Goal: Go to known website: Go to known website

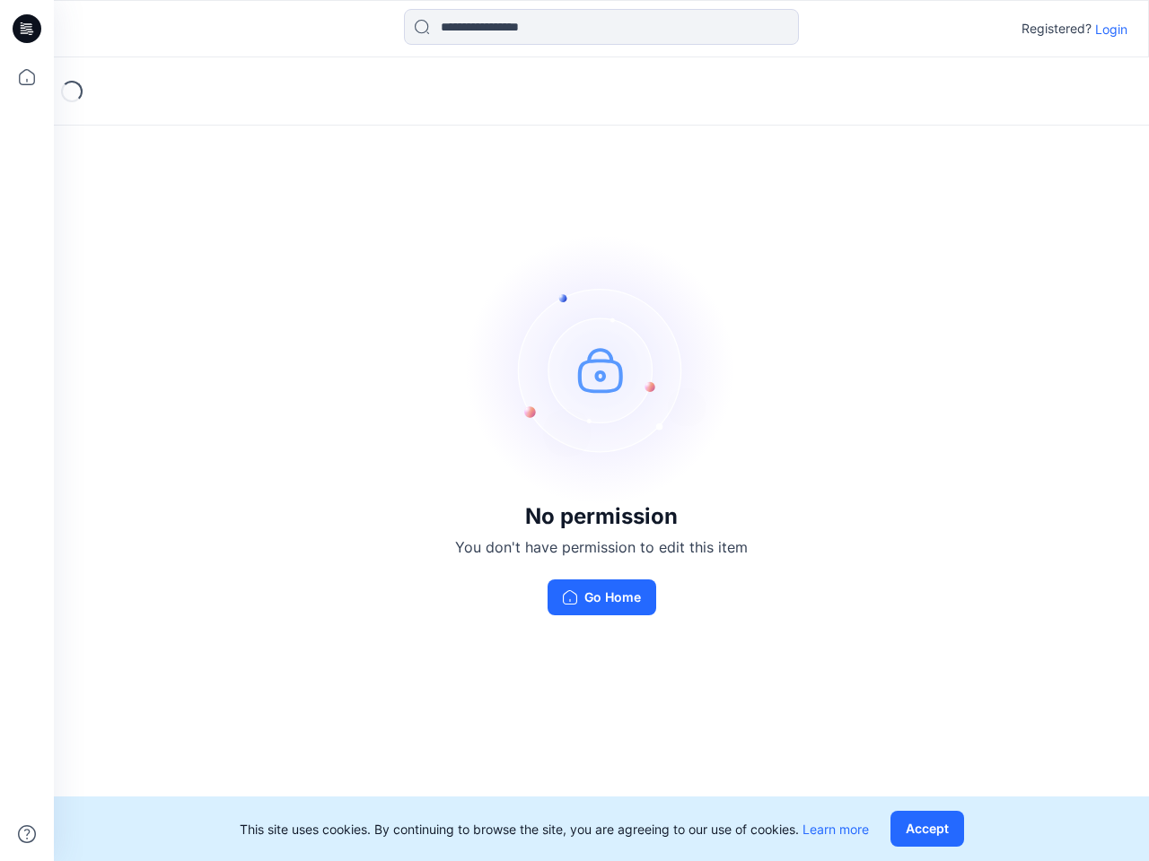
click at [574, 431] on img at bounding box center [601, 369] width 269 height 269
click at [28, 29] on icon at bounding box center [29, 29] width 7 height 1
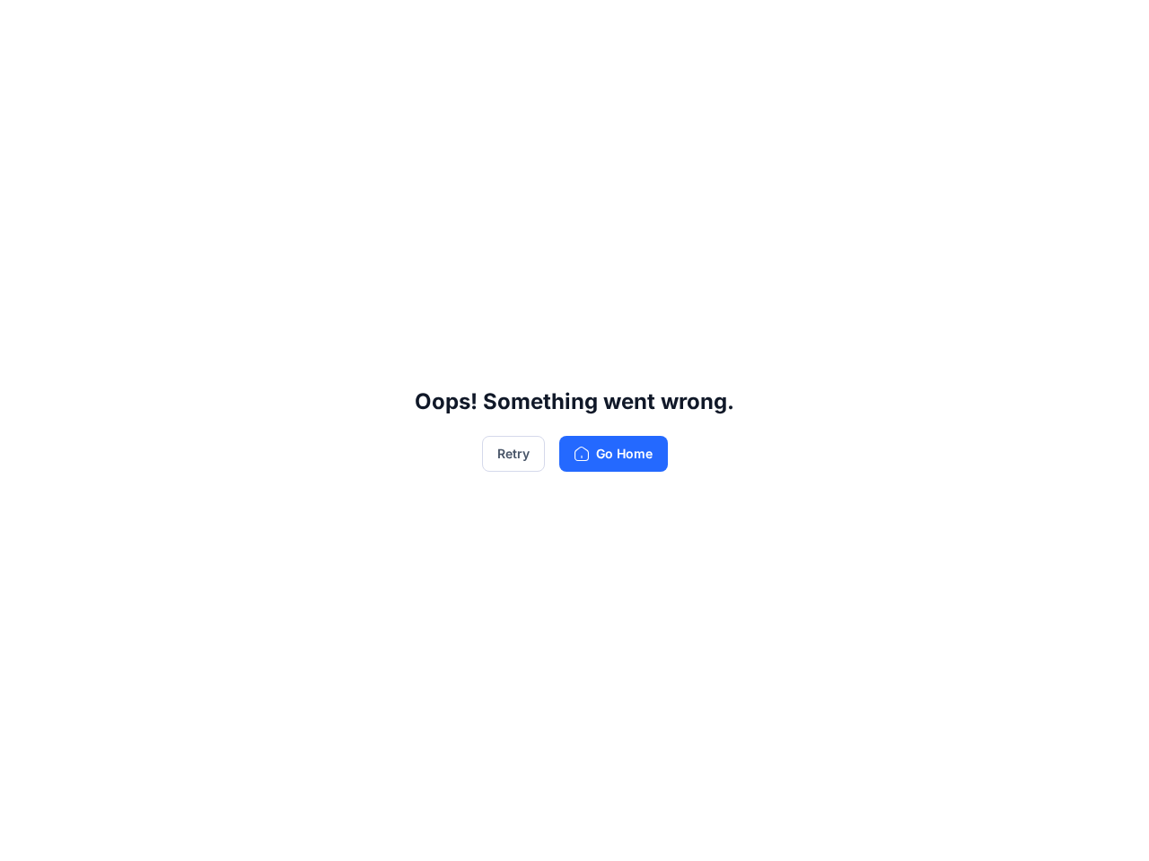
click at [27, 77] on div "Oops! Something went wrong. Retry Go Home" at bounding box center [574, 430] width 1149 height 861
click at [27, 835] on div "Oops! Something went wrong. Retry Go Home" at bounding box center [574, 430] width 1149 height 861
click at [601, 27] on div "Oops! Something went wrong. Retry Go Home" at bounding box center [574, 430] width 1149 height 861
click at [1111, 29] on div "Oops! Something went wrong. Retry Go Home" at bounding box center [574, 430] width 1149 height 861
click at [931, 829] on div "Oops! Something went wrong. Retry Go Home" at bounding box center [574, 430] width 1149 height 861
